Goal: Task Accomplishment & Management: Complete application form

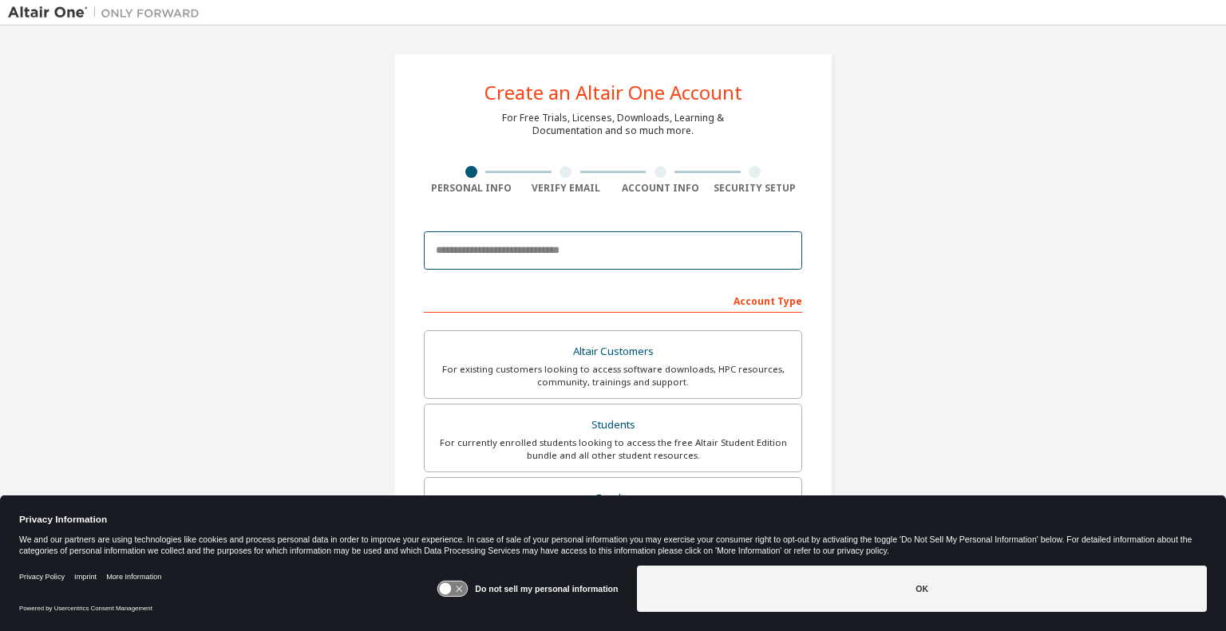
click at [460, 255] on input "email" at bounding box center [613, 250] width 378 height 38
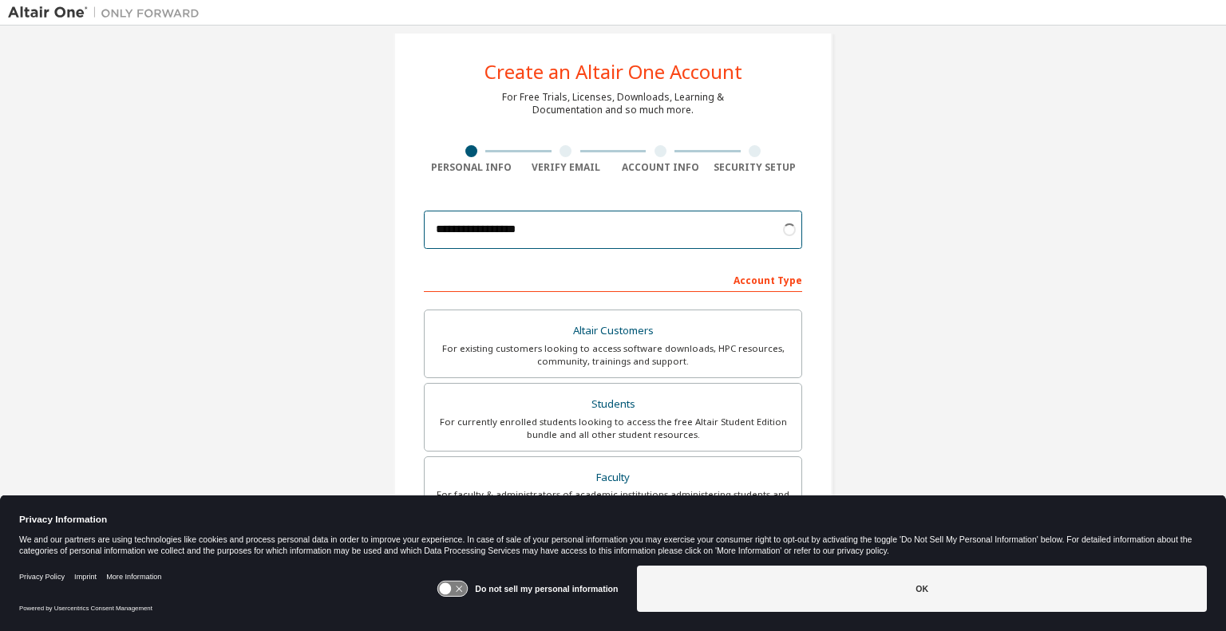
scroll to position [22, 0]
type input "**********"
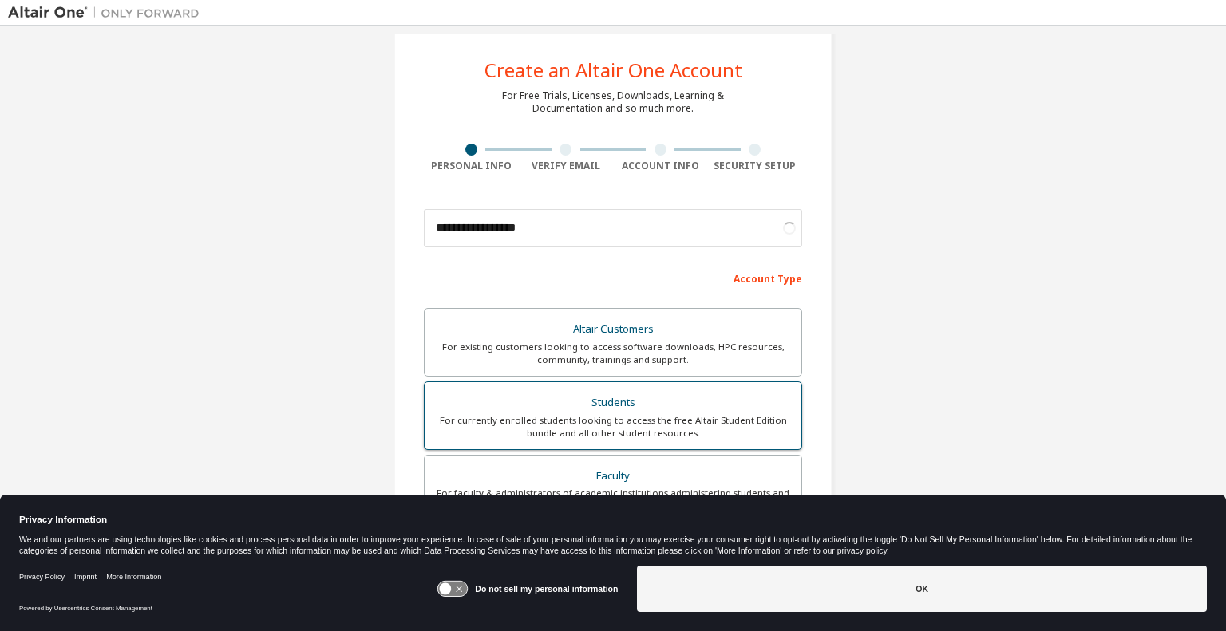
click at [543, 408] on div "Students" at bounding box center [613, 403] width 358 height 22
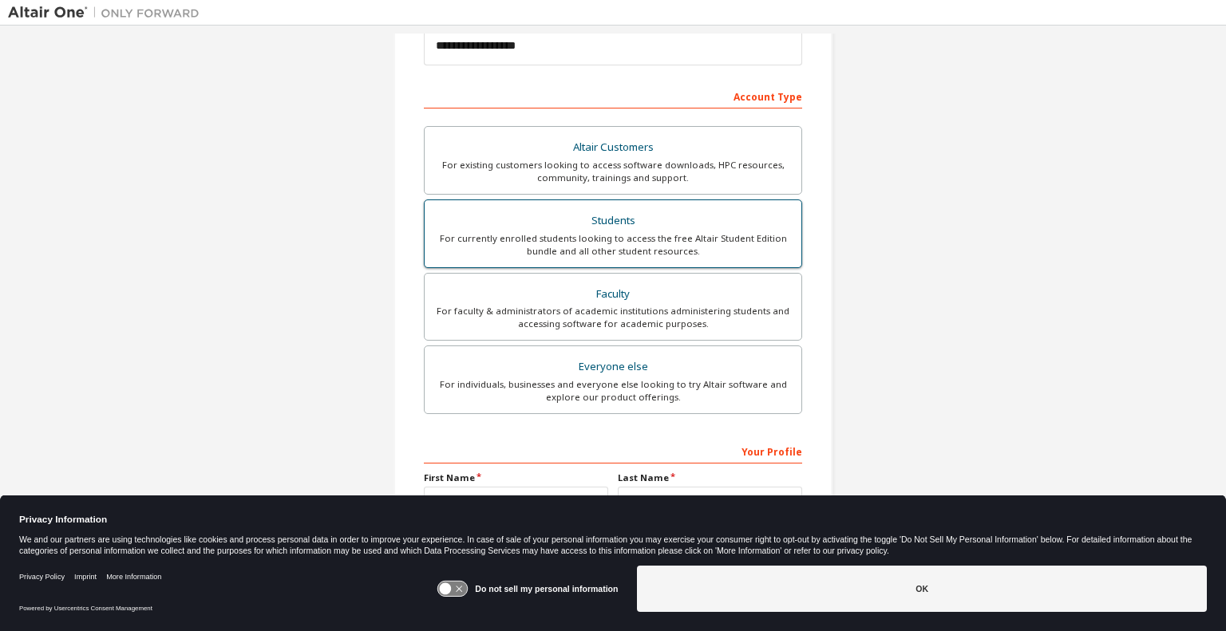
scroll to position [298, 0]
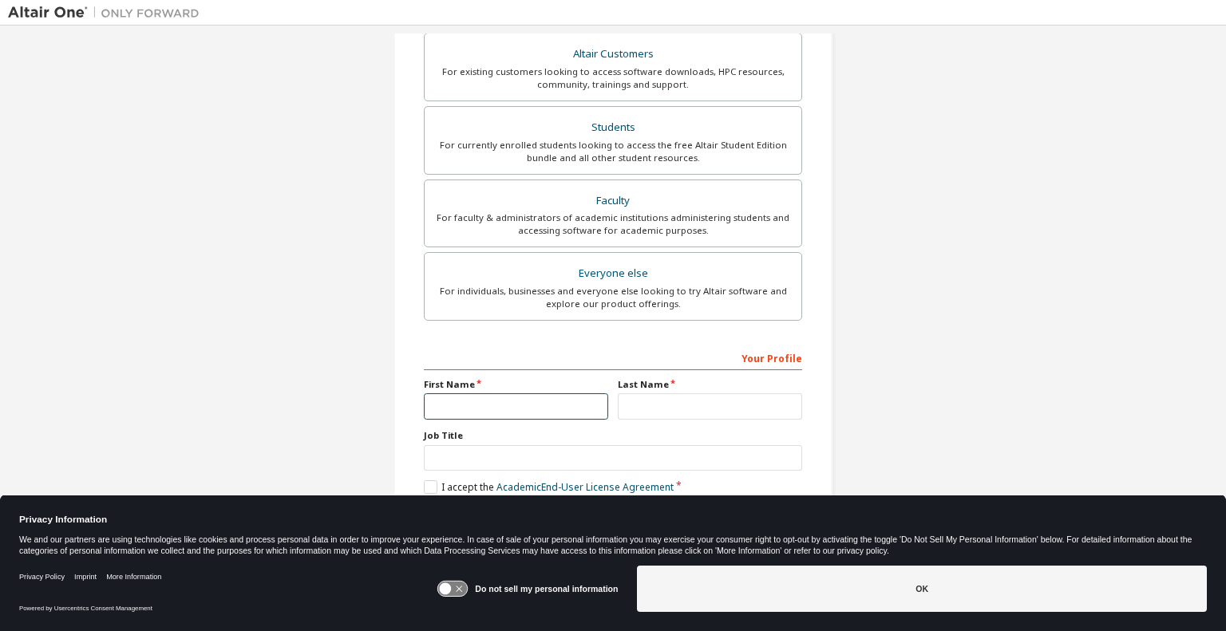
click at [507, 403] on input "text" at bounding box center [516, 406] width 184 height 26
type input "*****"
click at [635, 401] on input "text" at bounding box center [710, 406] width 184 height 26
type input "*******"
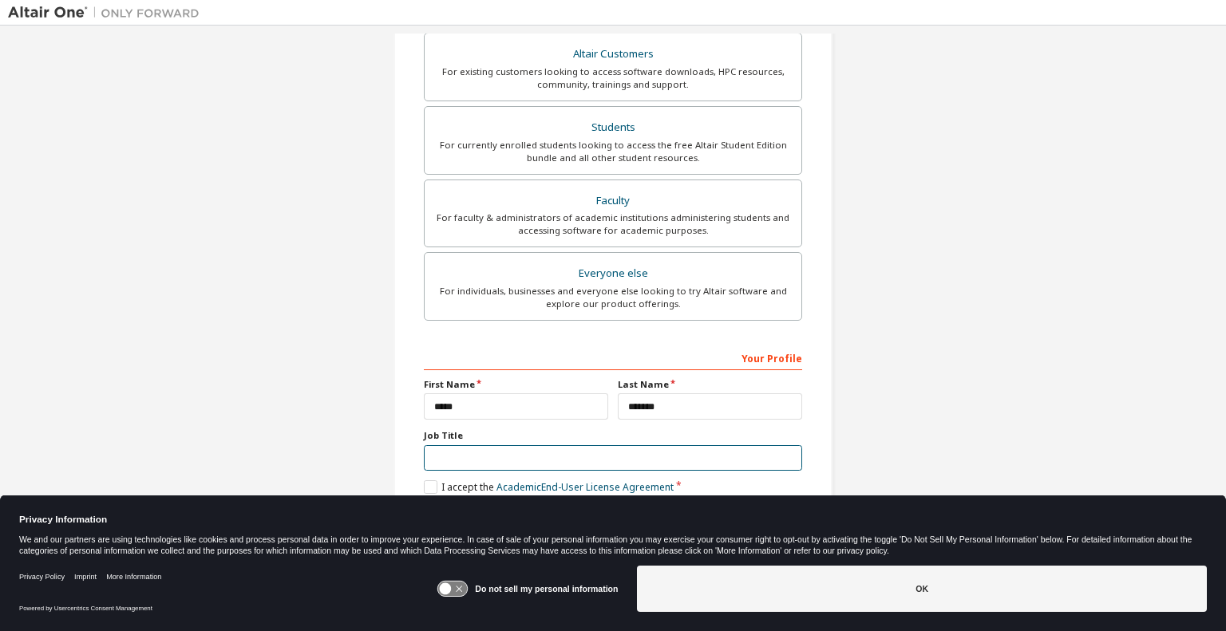
click at [549, 461] on input "text" at bounding box center [613, 458] width 378 height 26
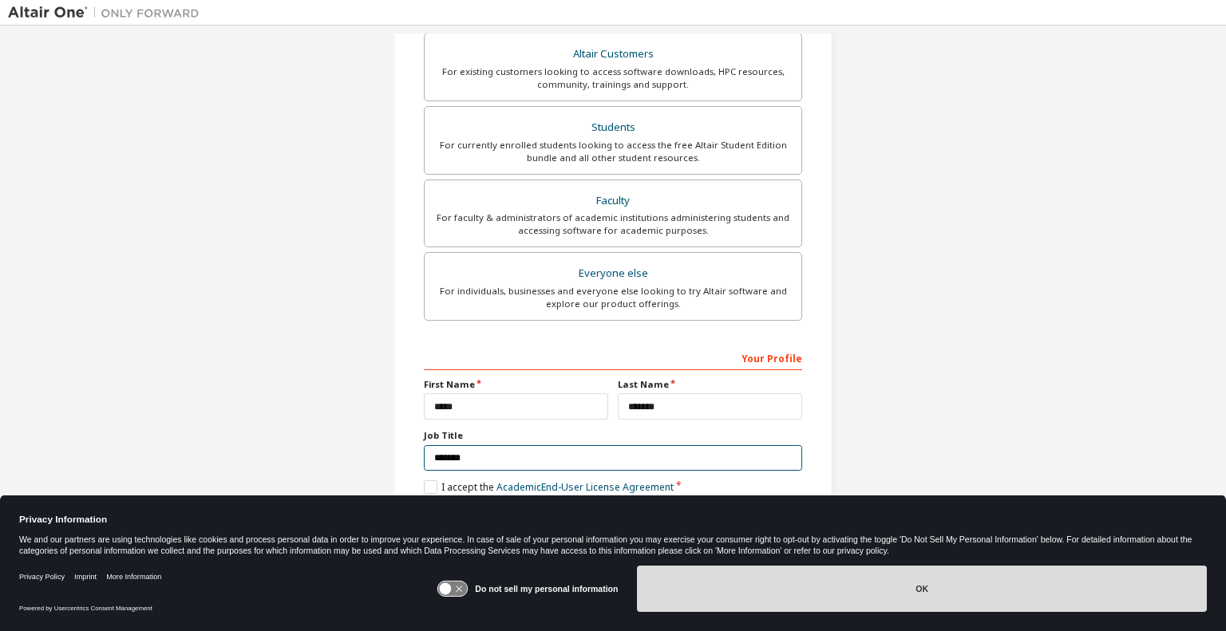
type input "*******"
click at [704, 593] on button "OK" at bounding box center [922, 589] width 570 height 46
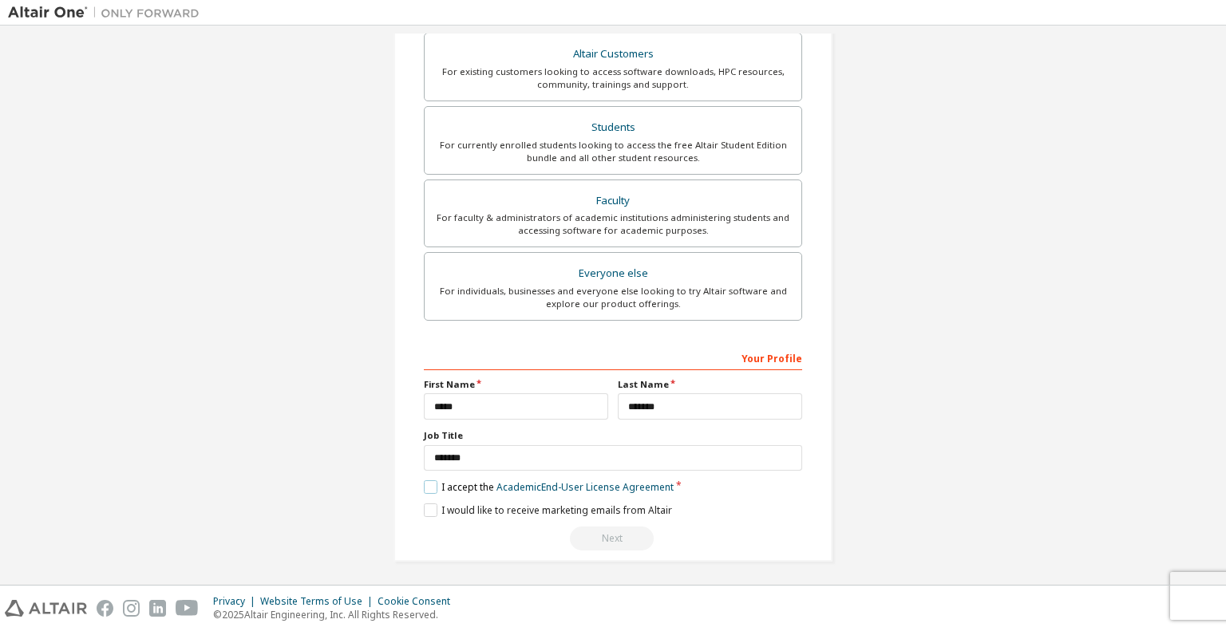
click at [429, 484] on label "I accept the Academic End-User License Agreement" at bounding box center [549, 487] width 250 height 14
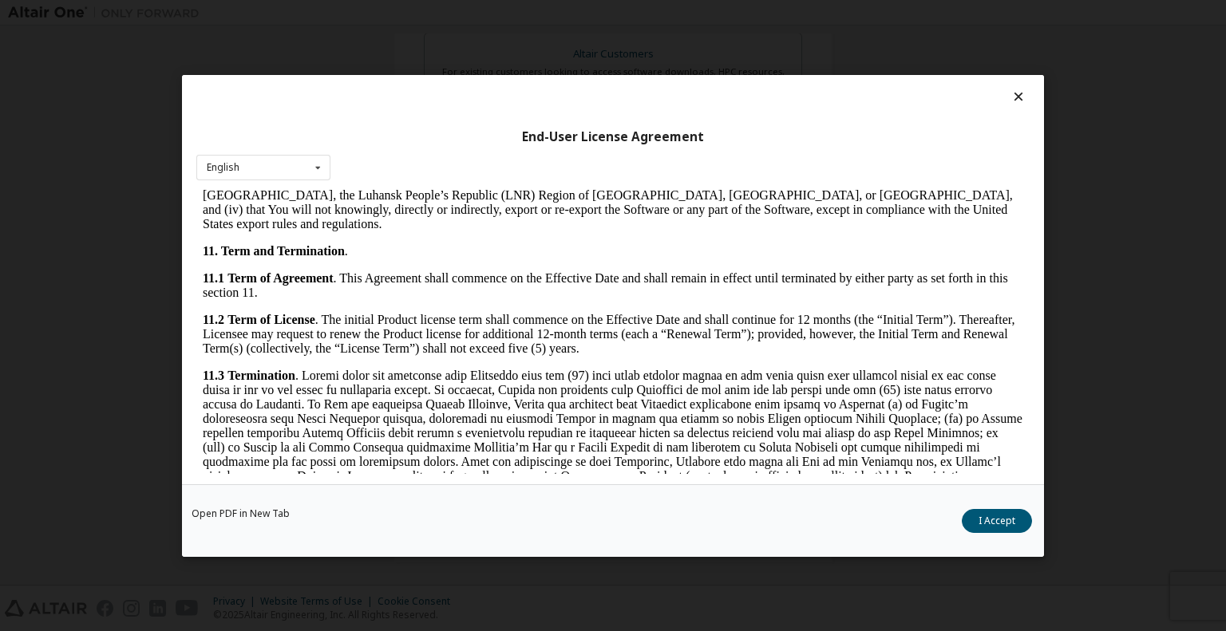
scroll to position [2644, 0]
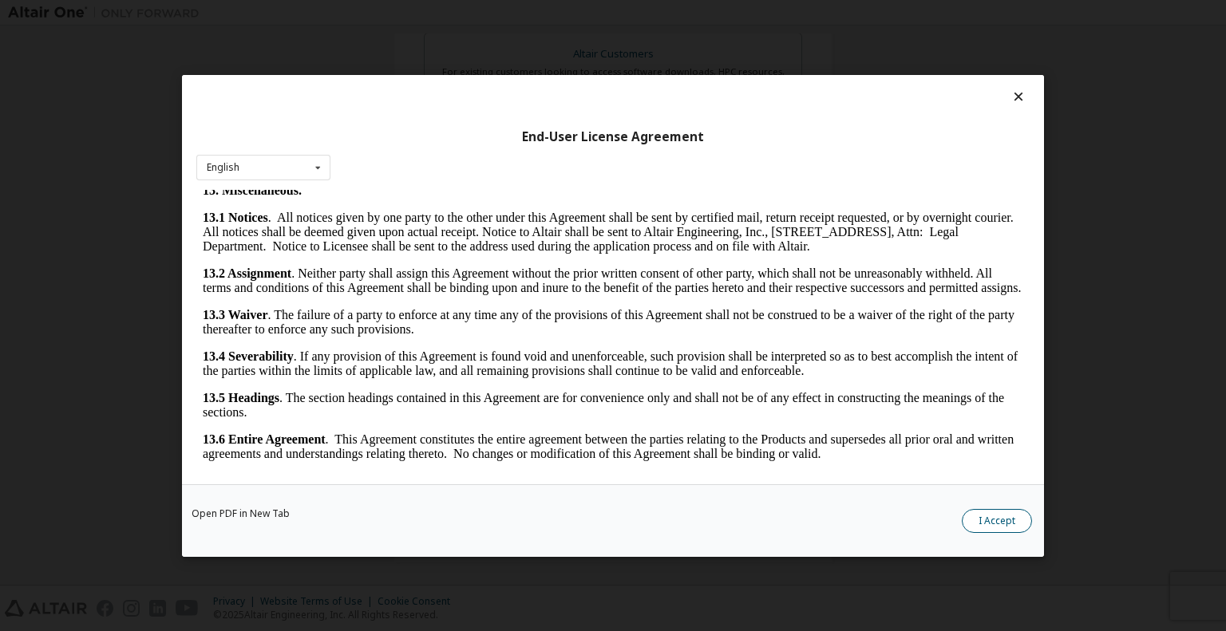
click at [991, 520] on button "I Accept" at bounding box center [997, 520] width 70 height 24
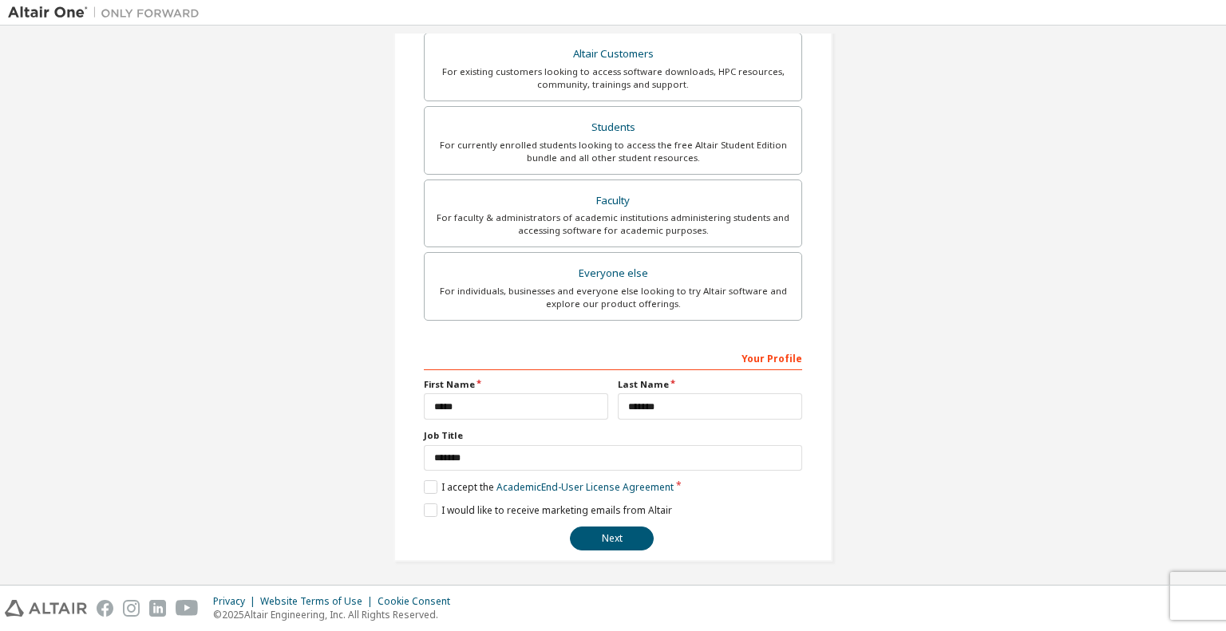
click at [541, 362] on div "Your Profile" at bounding box center [613, 358] width 378 height 26
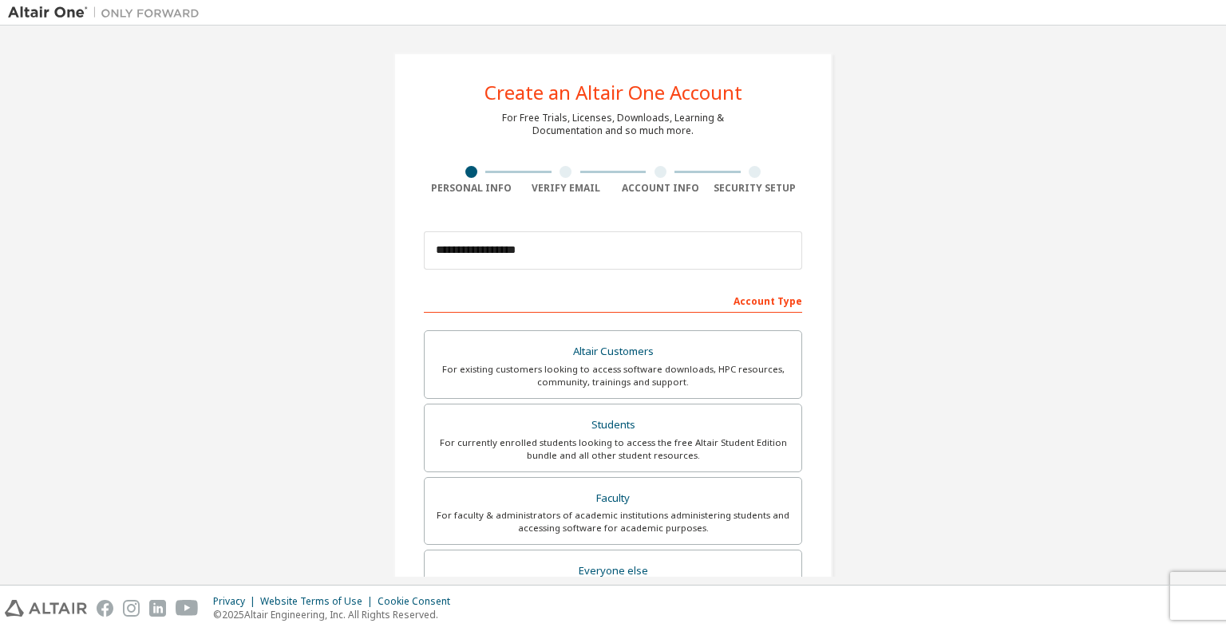
scroll to position [298, 0]
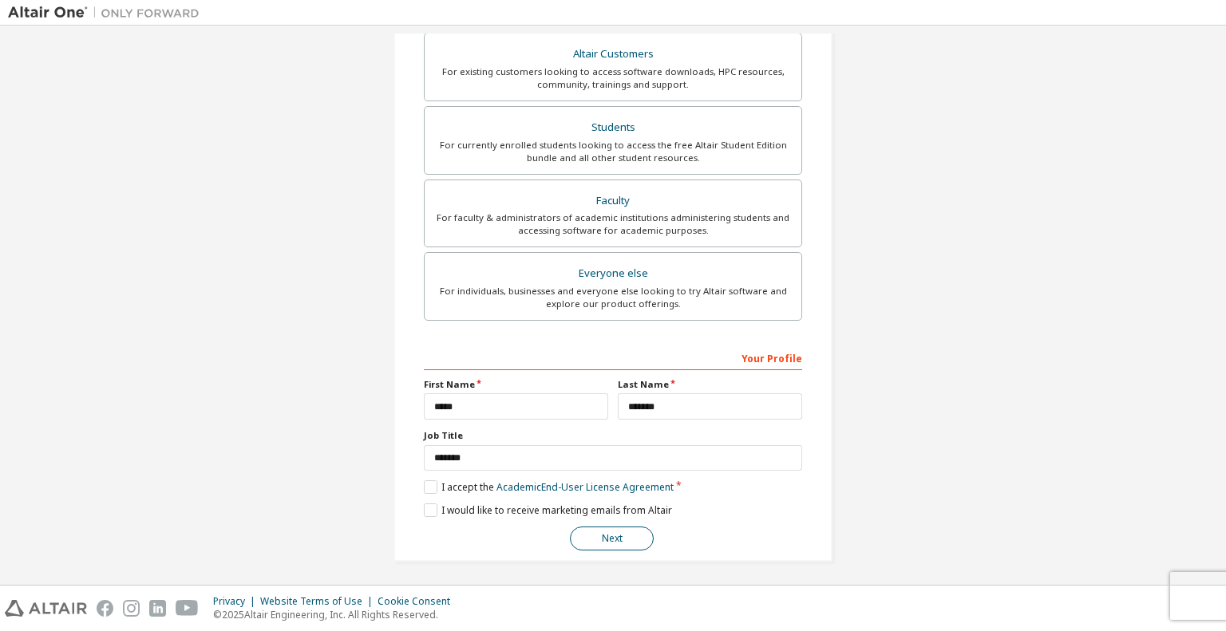
click at [601, 534] on button "Next" at bounding box center [612, 539] width 84 height 24
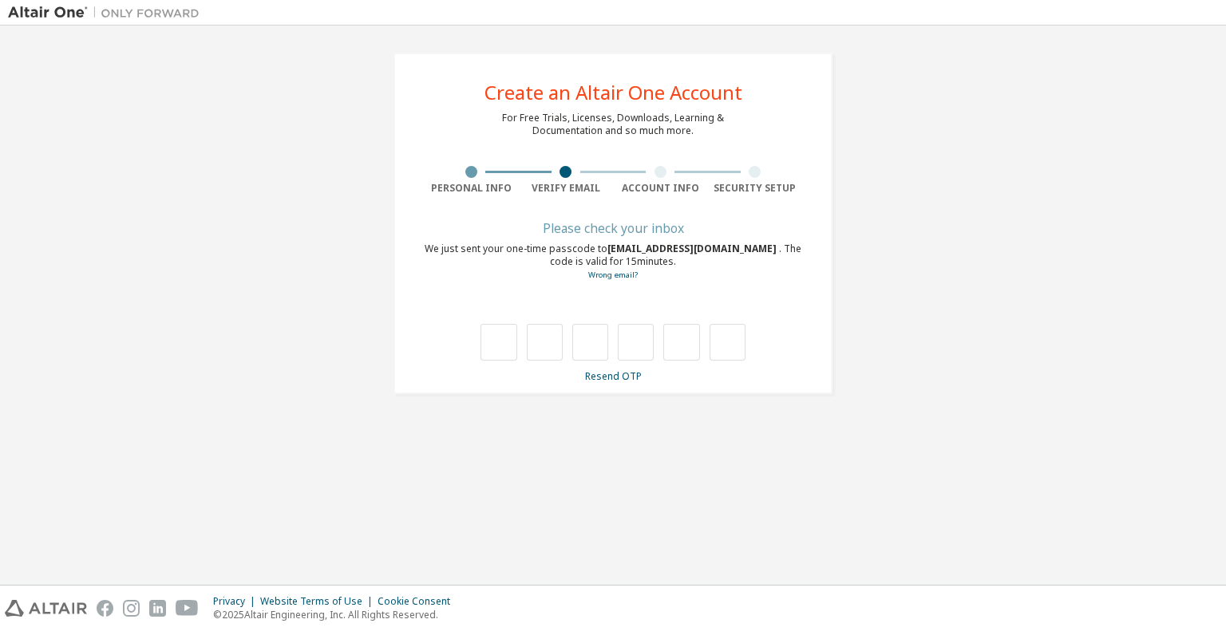
scroll to position [0, 0]
type input "*"
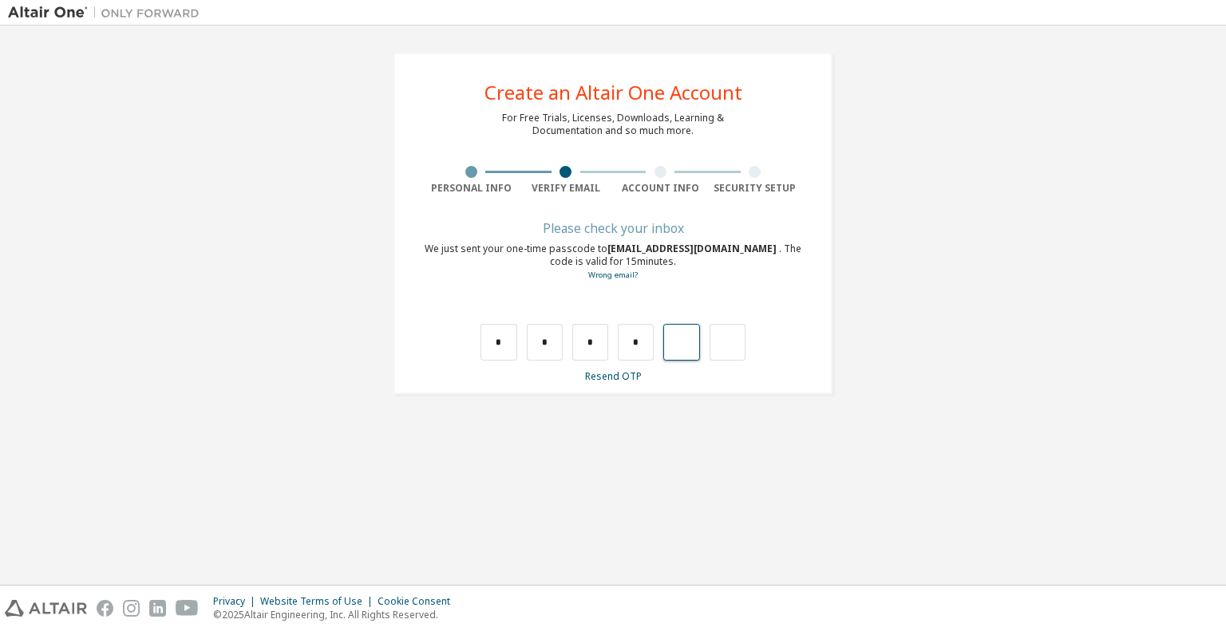
type input "*"
